Goal: Understand process/instructions: Learn how to perform a task or action

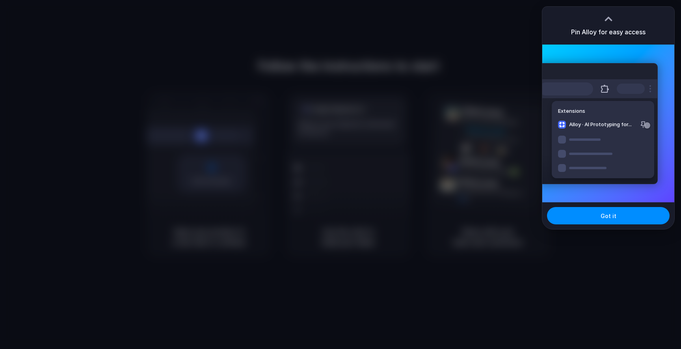
click at [610, 19] on div at bounding box center [609, 19] width 12 height 12
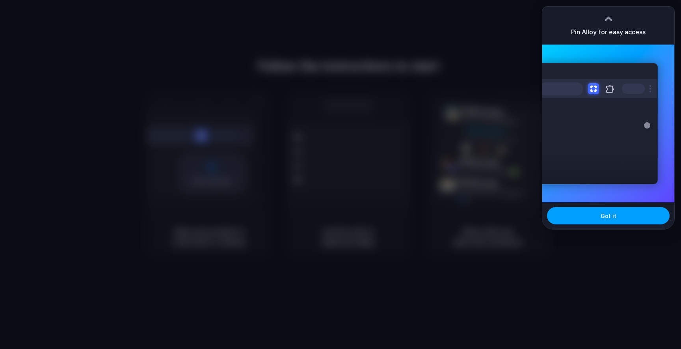
click at [605, 214] on span "Got it" at bounding box center [609, 216] width 16 height 8
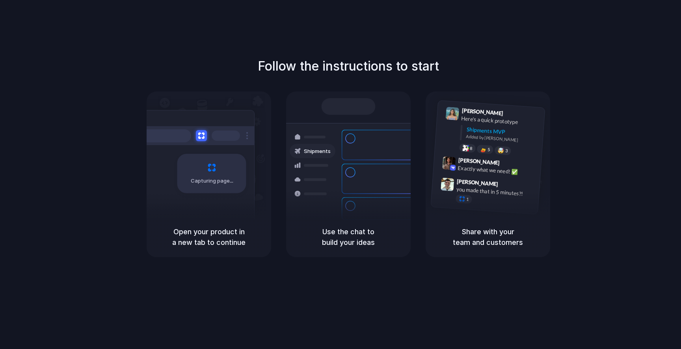
click at [620, 53] on div "Follow the instructions to start Capturing page Open your product in a new tab …" at bounding box center [348, 182] width 697 height 365
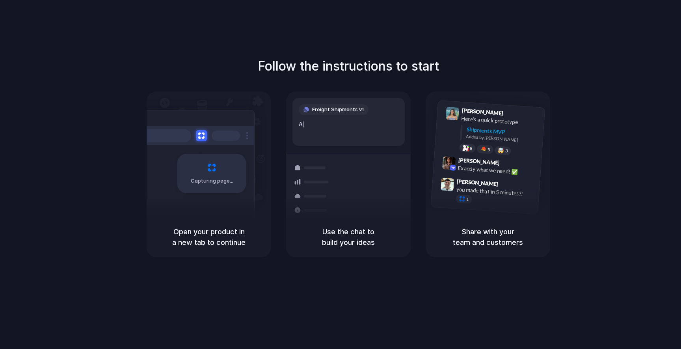
click at [341, 175] on div at bounding box center [341, 175] width 0 height 0
click at [410, 47] on div "Follow the instructions to start Capturing page Open your product in a new tab …" at bounding box center [348, 182] width 697 height 365
